Goal: Contribute content: Contribute content

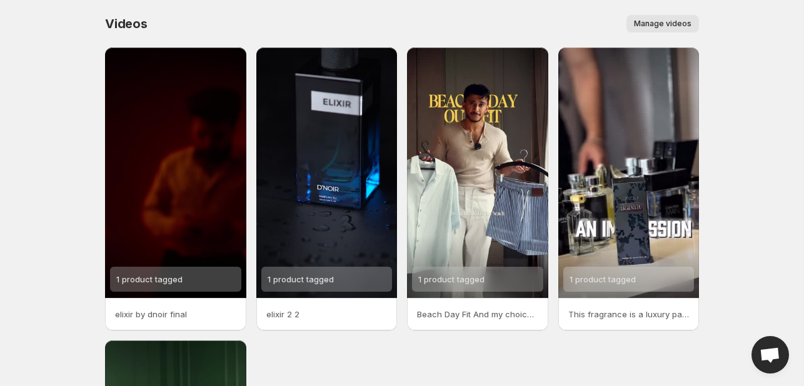
click at [669, 28] on span "Manage videos" at bounding box center [663, 24] width 58 height 10
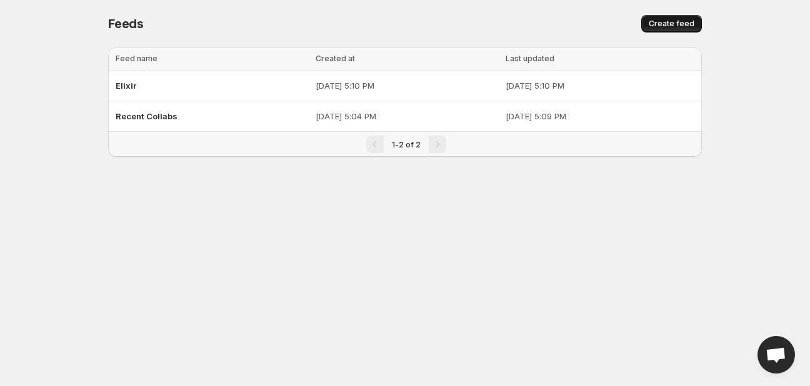
click at [663, 28] on span "Create feed" at bounding box center [672, 24] width 46 height 10
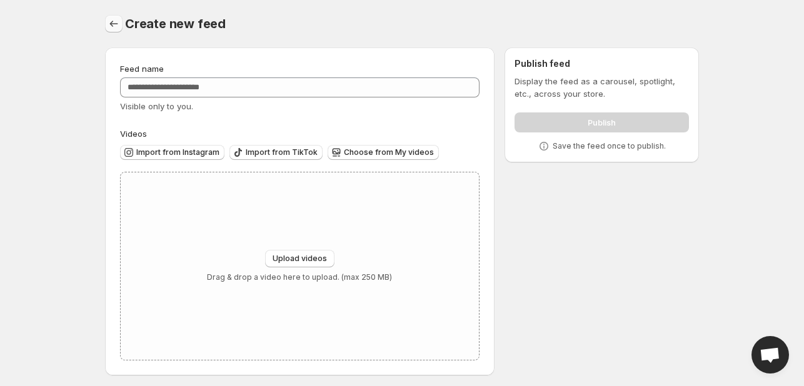
click at [113, 26] on icon "Settings" at bounding box center [114, 24] width 13 height 13
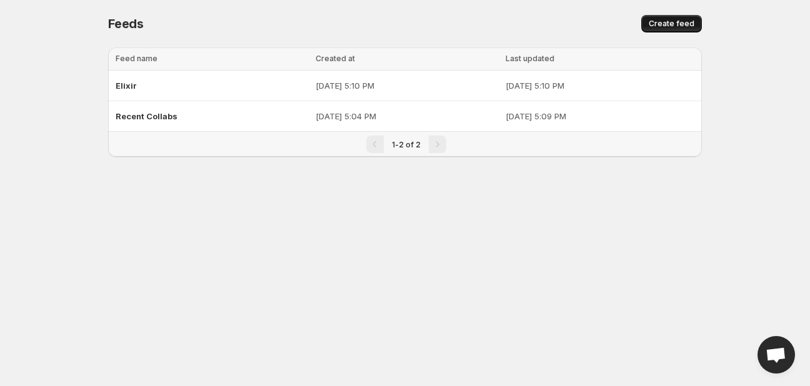
click at [655, 28] on span "Create feed" at bounding box center [672, 24] width 46 height 10
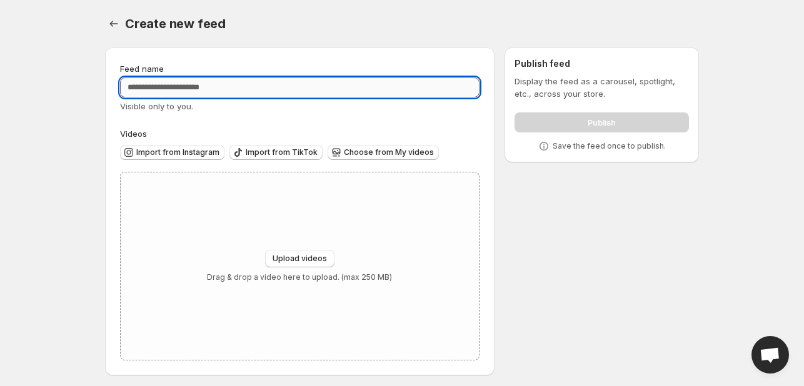
click at [324, 91] on input "Feed name" at bounding box center [300, 88] width 360 height 20
type input "*******"
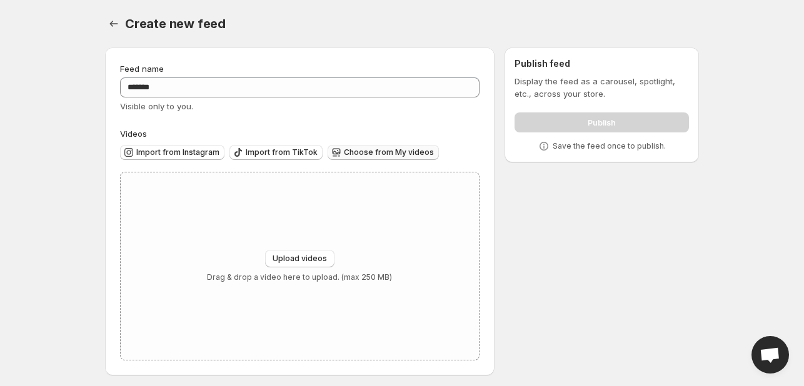
click at [358, 149] on span "Choose from My videos" at bounding box center [389, 153] width 90 height 10
click at [292, 254] on button "Upload videos" at bounding box center [299, 259] width 69 height 18
type input "**********"
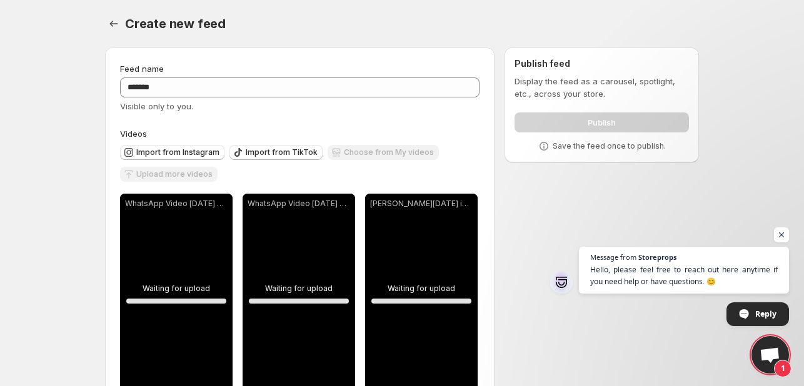
scroll to position [248, 0]
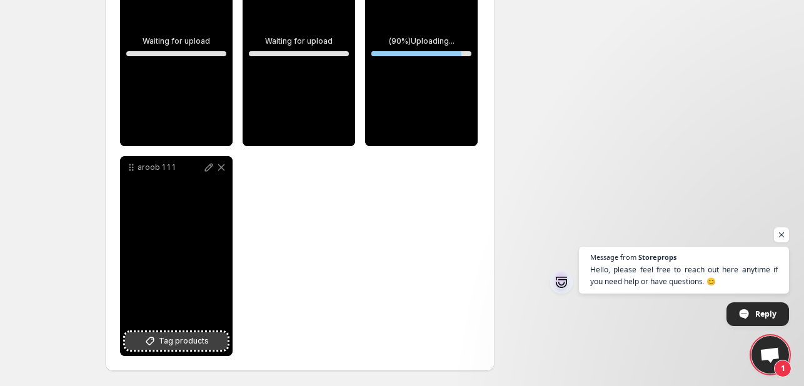
click at [171, 339] on span "Tag products" at bounding box center [184, 341] width 50 height 13
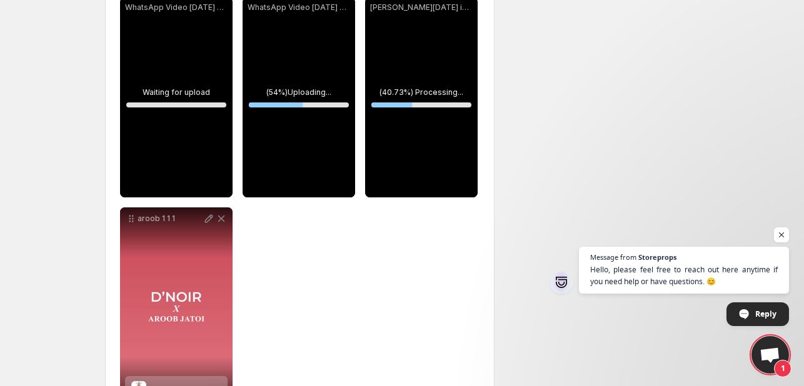
scroll to position [201, 0]
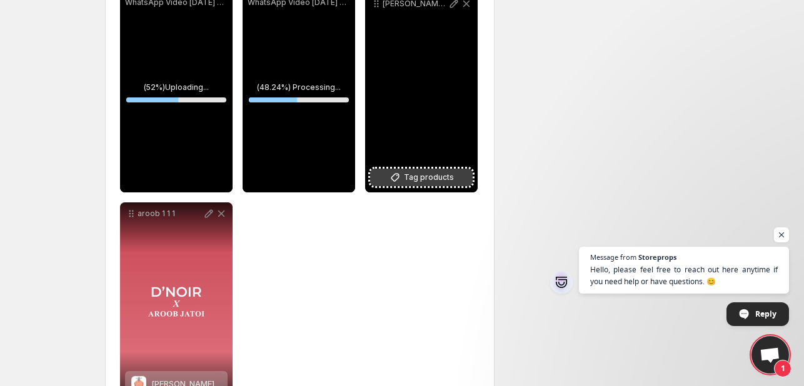
click at [425, 178] on span "Tag products" at bounding box center [429, 177] width 50 height 13
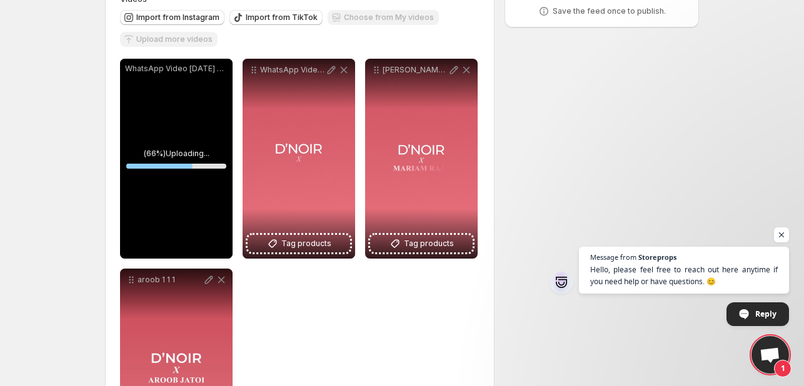
scroll to position [135, 0]
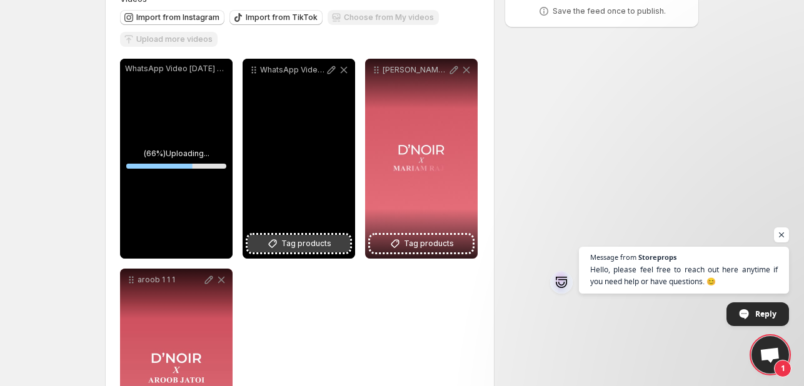
click at [295, 248] on span "Tag products" at bounding box center [306, 244] width 50 height 13
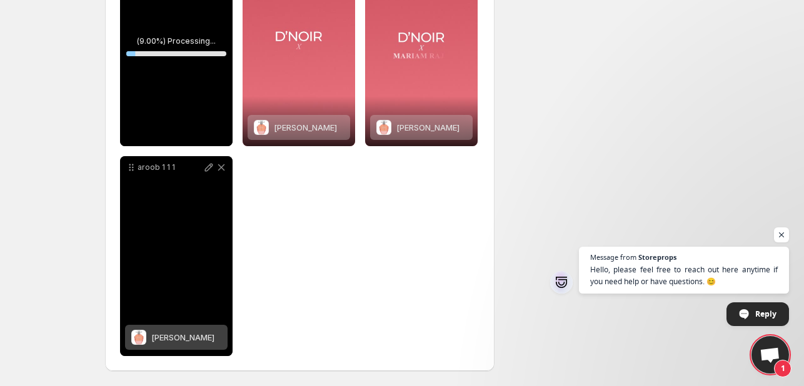
scroll to position [0, 0]
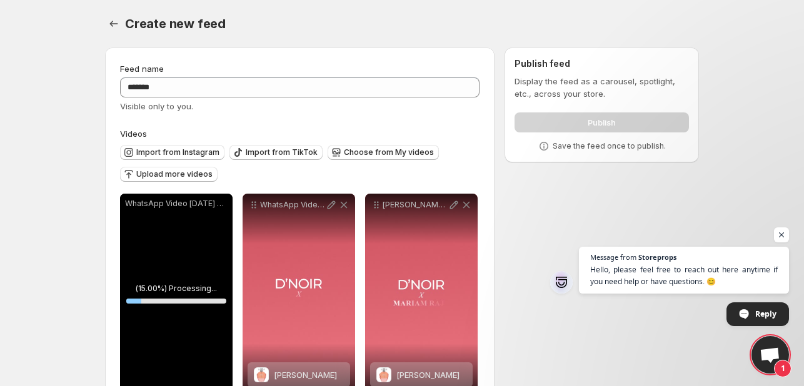
click at [636, 116] on div "Publish" at bounding box center [602, 120] width 174 height 25
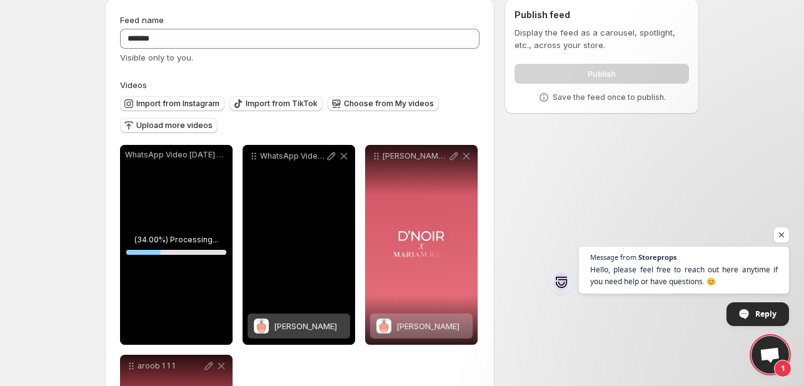
scroll to position [48, 0]
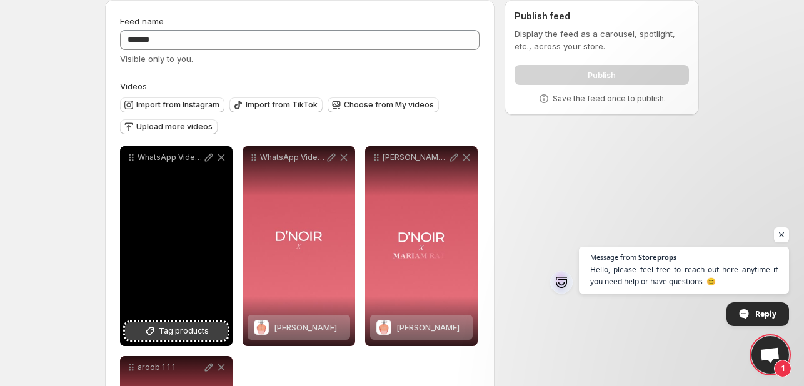
click at [172, 340] on button "Tag products" at bounding box center [176, 332] width 103 height 18
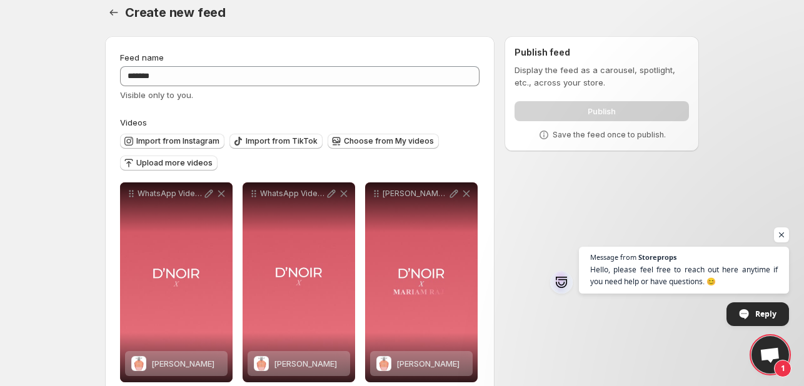
scroll to position [0, 0]
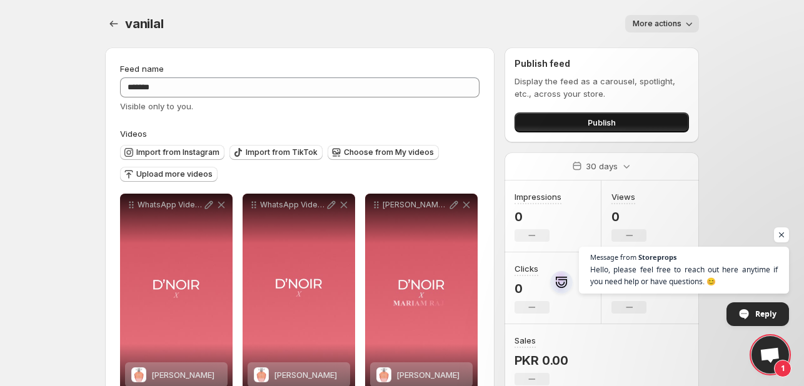
click at [600, 118] on span "Publish" at bounding box center [602, 122] width 28 height 13
click at [635, 28] on span "More actions" at bounding box center [657, 24] width 49 height 10
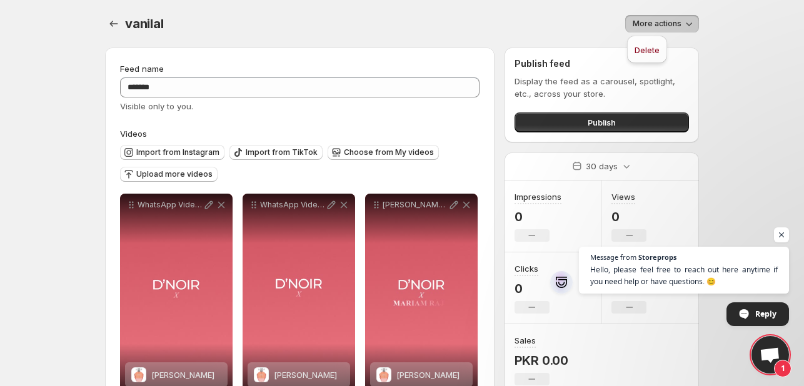
click at [433, 67] on div "Feed name" at bounding box center [300, 69] width 360 height 13
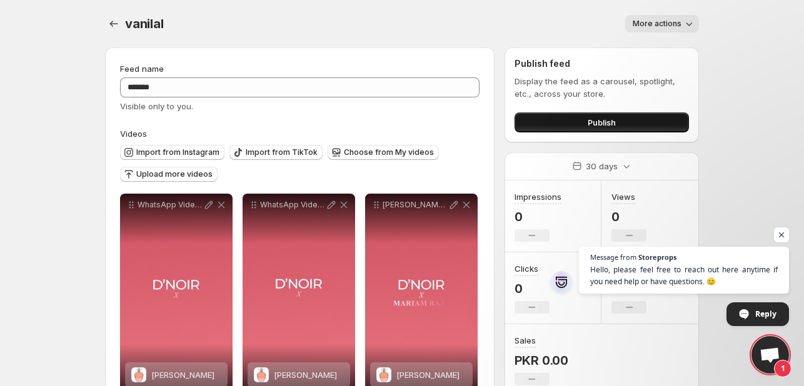
click at [600, 125] on span "Publish" at bounding box center [602, 122] width 28 height 13
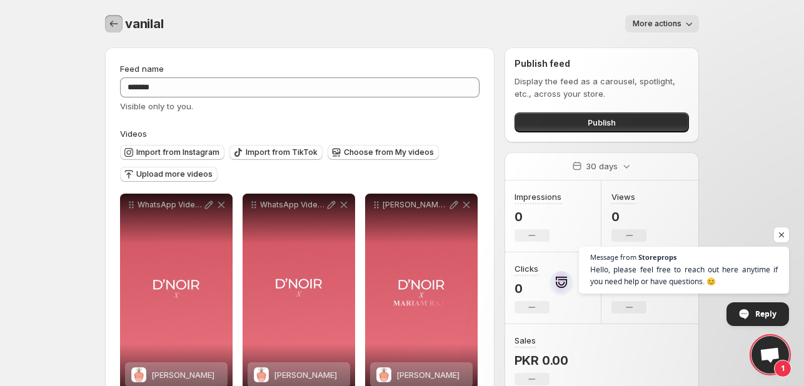
click at [118, 23] on icon "Settings" at bounding box center [114, 24] width 13 height 13
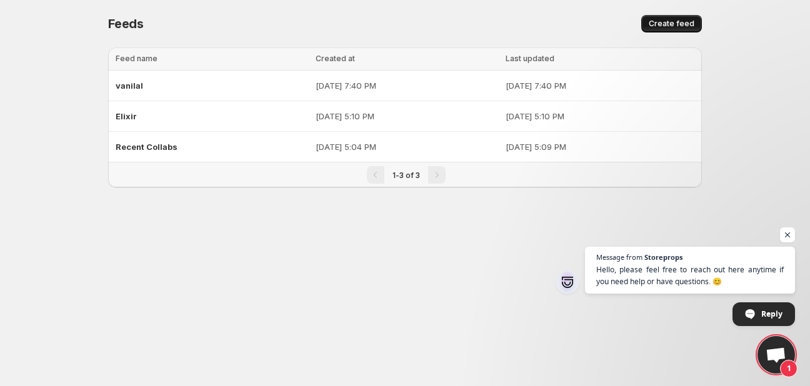
click at [653, 18] on button "Create feed" at bounding box center [672, 24] width 61 height 18
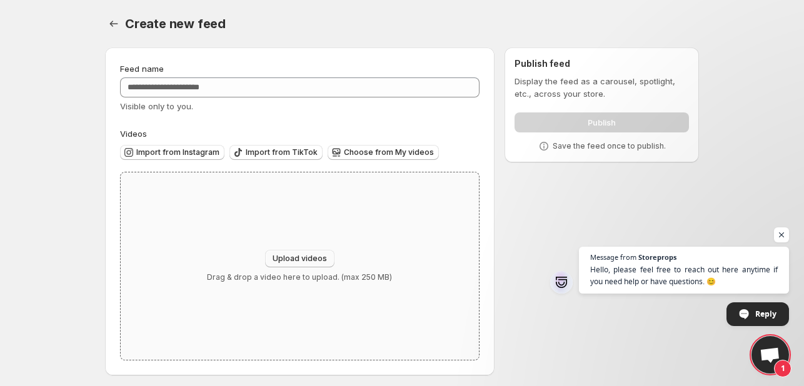
click at [294, 257] on span "Upload videos" at bounding box center [300, 259] width 54 height 10
type input "**********"
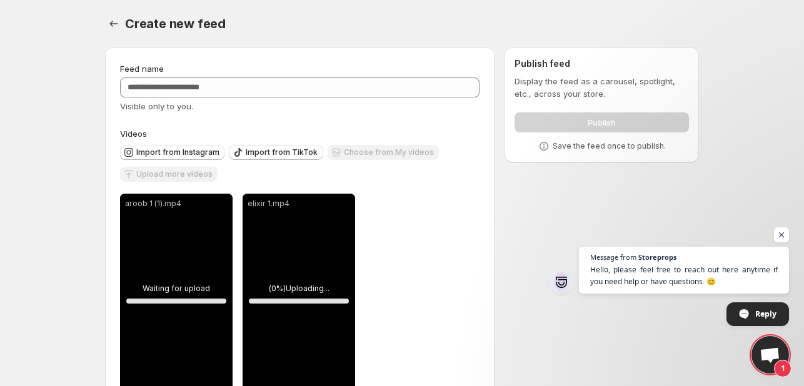
scroll to position [38, 0]
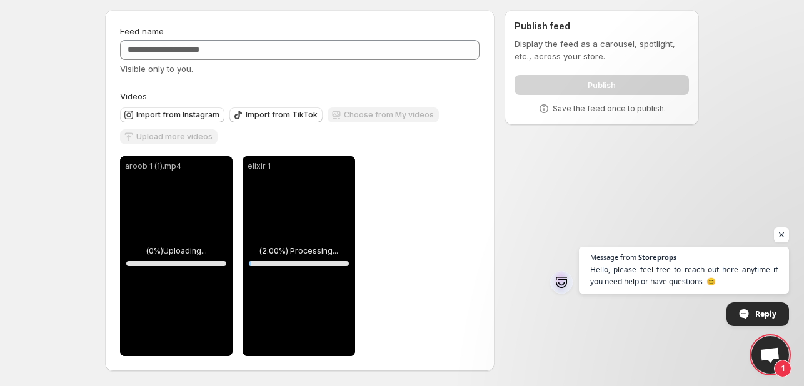
click at [383, 118] on div "Choose from My videos" at bounding box center [383, 116] width 111 height 17
click at [182, 139] on div "Upload more videos" at bounding box center [169, 137] width 98 height 17
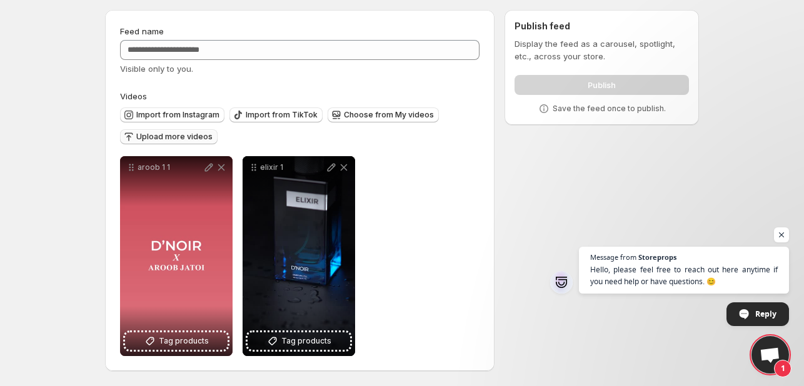
click at [178, 140] on span "Upload more videos" at bounding box center [174, 137] width 76 height 10
click at [385, 113] on span "Choose from My videos" at bounding box center [389, 115] width 90 height 10
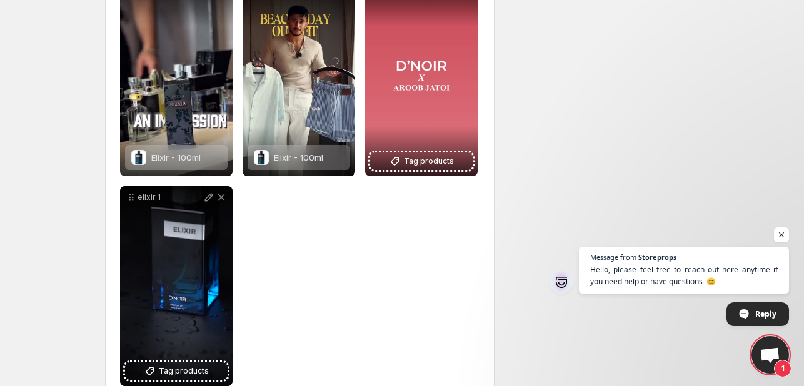
scroll to position [458, 0]
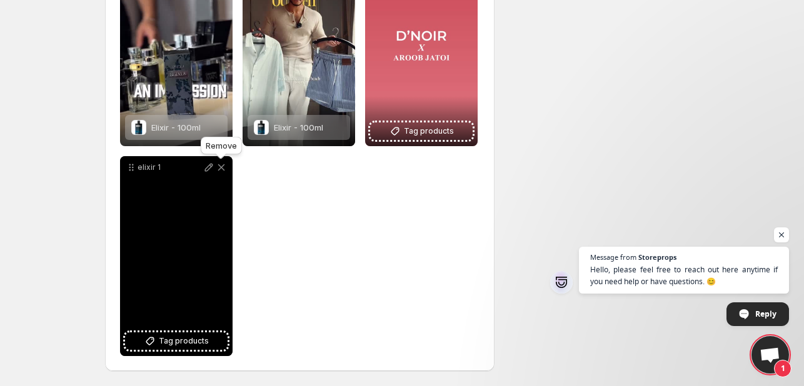
click at [223, 166] on icon at bounding box center [221, 167] width 7 height 7
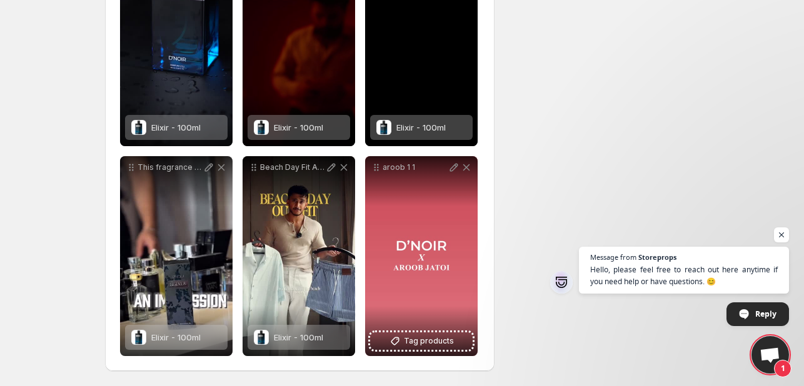
scroll to position [0, 0]
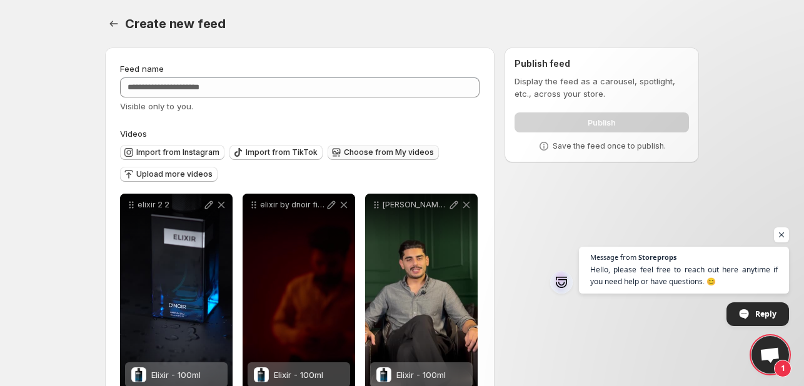
click at [368, 150] on span "Choose from My videos" at bounding box center [389, 153] width 90 height 10
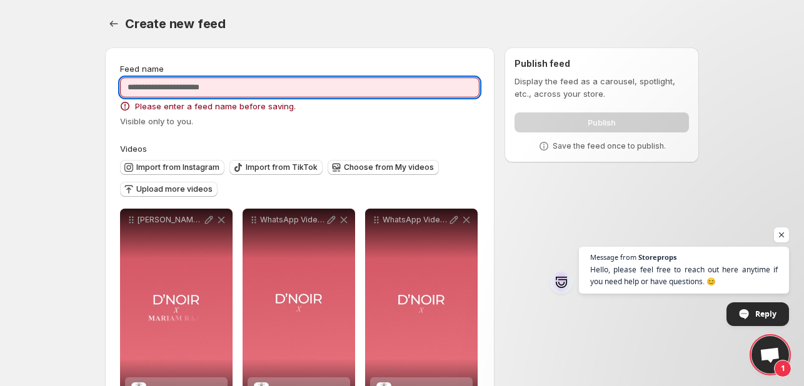
click at [262, 88] on input "Feed name" at bounding box center [300, 88] width 360 height 20
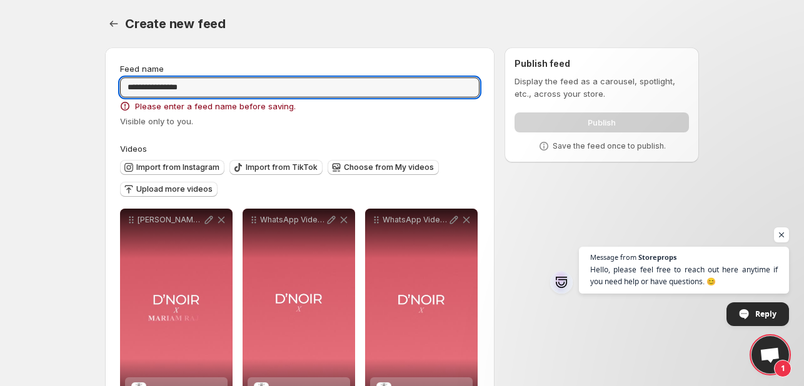
type input "**********"
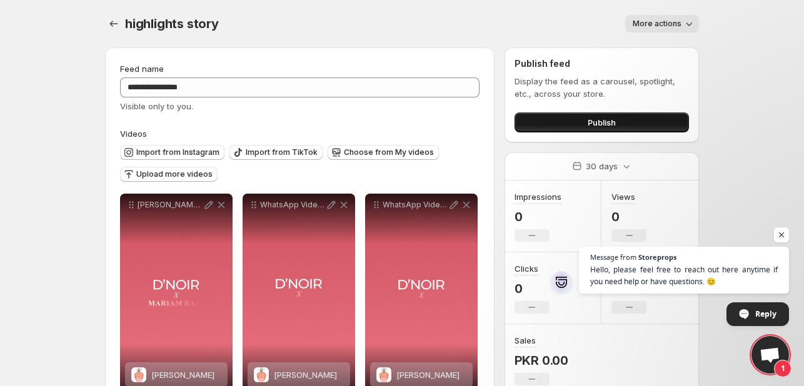
click at [582, 124] on button "Publish" at bounding box center [602, 123] width 174 height 20
click at [114, 26] on icon "Settings" at bounding box center [114, 24] width 13 height 13
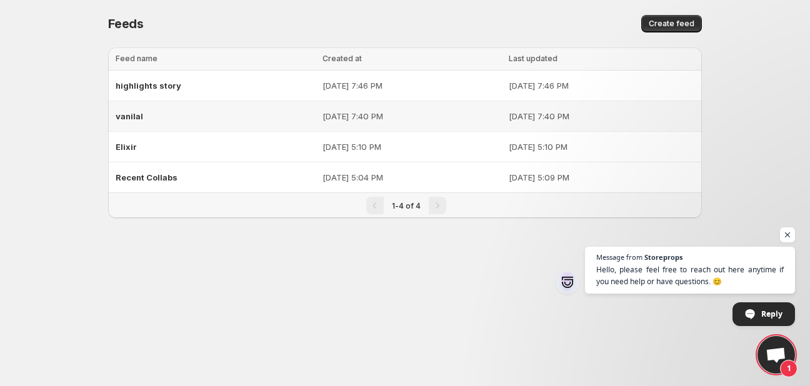
click at [173, 119] on div "vanilal" at bounding box center [215, 116] width 199 height 23
